Goal: Task Accomplishment & Management: Use online tool/utility

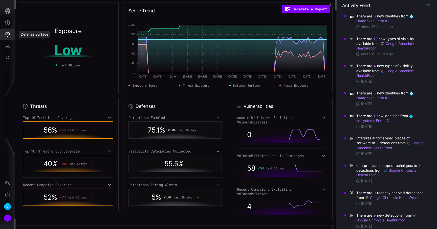
click at [10, 39] on button "Defense Surface" at bounding box center [7, 35] width 15 height 12
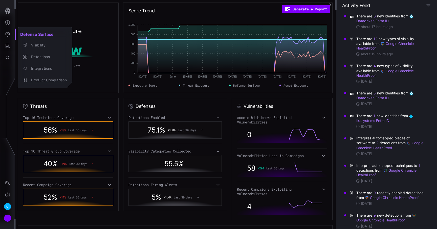
click at [8, 46] on div at bounding box center [218, 114] width 437 height 229
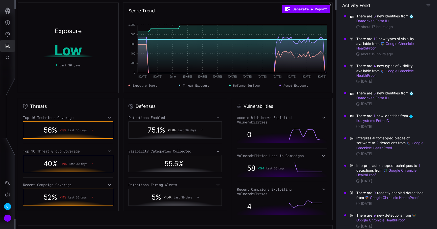
click at [8, 46] on icon "Attack Surface" at bounding box center [8, 46] width 5 height 5
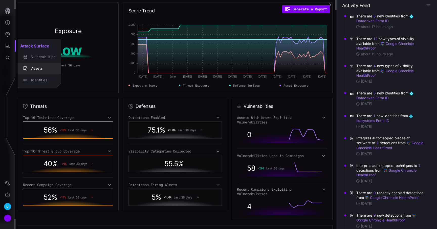
click at [35, 68] on div "Assets" at bounding box center [42, 68] width 27 height 6
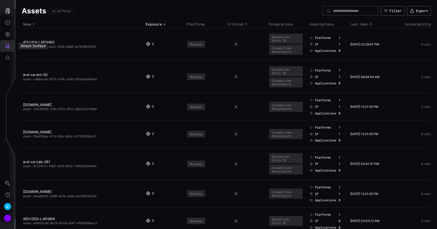
click at [8, 46] on icon "Attack Surface" at bounding box center [7, 45] width 5 height 5
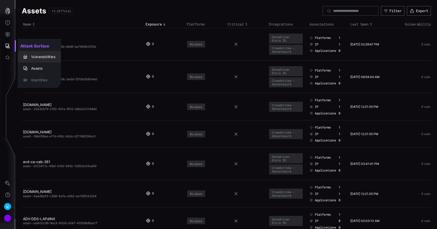
click at [42, 56] on div "Vulnerabilities" at bounding box center [42, 57] width 27 height 6
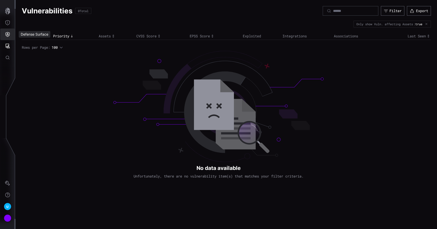
click at [5, 36] on button "Defense Surface" at bounding box center [7, 35] width 15 height 12
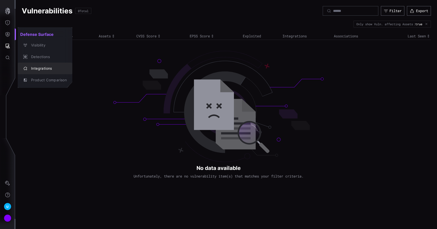
click at [35, 67] on div "Integrations" at bounding box center [48, 68] width 38 height 6
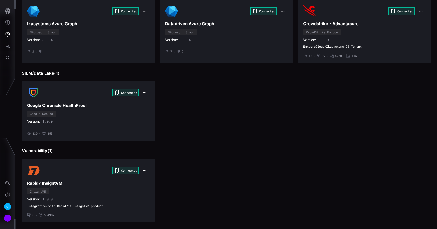
scroll to position [154, 0]
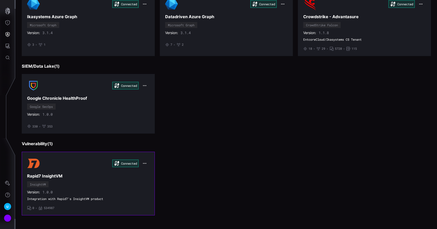
click at [93, 184] on div "Connected Rapid7 InsightVM InsightVM Version: 1.0.0 Integration with Rapid7's I…" at bounding box center [88, 183] width 122 height 53
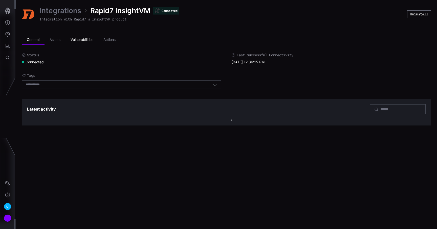
click at [82, 39] on li "Vulnerabilities" at bounding box center [81, 40] width 33 height 10
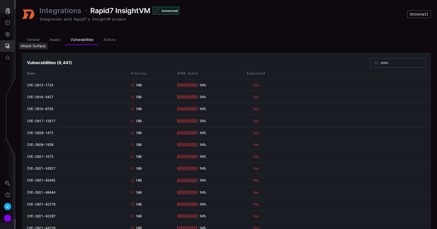
click at [5, 45] on icon "Attack Surface" at bounding box center [7, 45] width 5 height 5
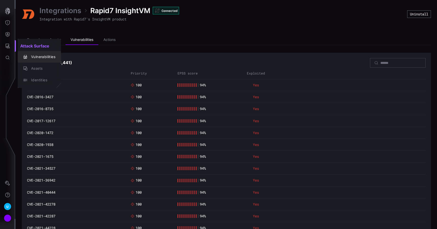
click at [41, 55] on div "Vulnerabilities" at bounding box center [42, 57] width 27 height 6
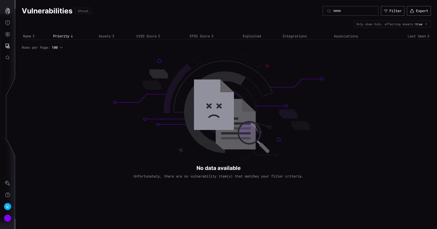
click at [426, 25] on icon "button" at bounding box center [426, 23] width 3 height 3
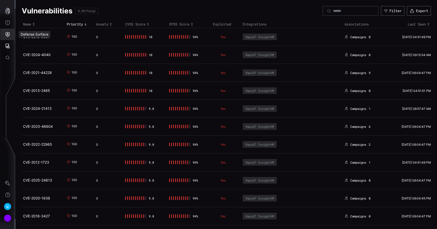
click at [8, 38] on button "Defense Surface" at bounding box center [7, 35] width 15 height 12
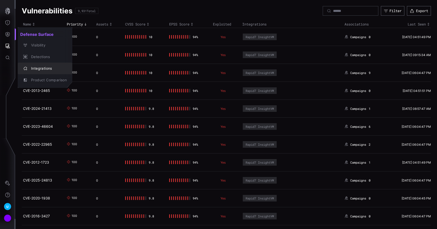
click at [41, 71] on div "Integrations" at bounding box center [48, 68] width 38 height 6
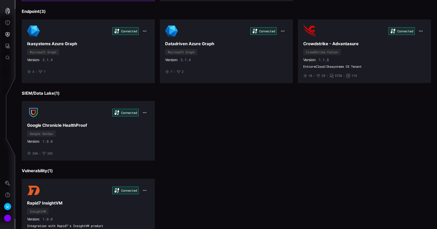
scroll to position [154, 0]
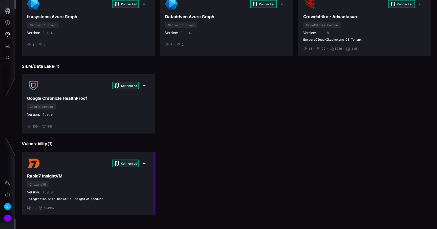
click at [82, 197] on span "Integration with Rapid7's InsightVM product" at bounding box center [88, 199] width 122 height 4
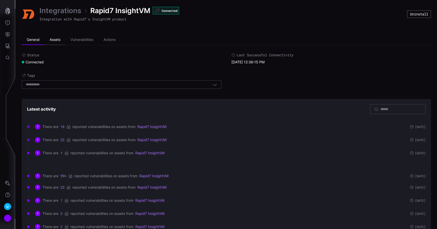
click at [55, 40] on li "Assets" at bounding box center [54, 40] width 21 height 10
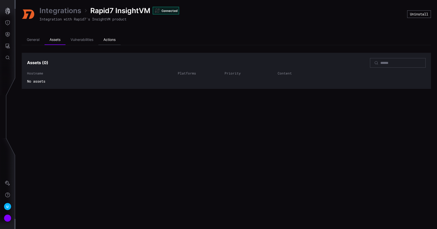
click at [109, 39] on li "Actions" at bounding box center [109, 40] width 22 height 10
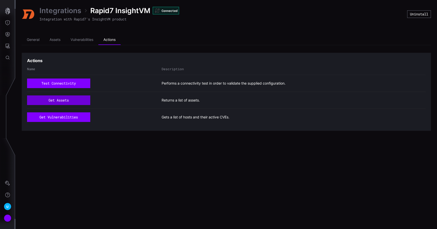
click at [64, 102] on button "get assets" at bounding box center [58, 101] width 63 height 10
click at [68, 86] on button "test connectivity" at bounding box center [58, 84] width 63 height 10
click at [76, 102] on button "get assets" at bounding box center [58, 101] width 63 height 10
click at [70, 13] on link "Integrations" at bounding box center [60, 10] width 42 height 9
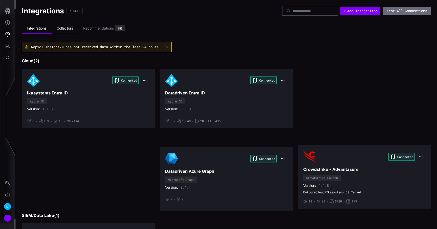
click at [66, 27] on li "Collectors" at bounding box center [65, 29] width 27 height 10
